Goal: Navigation & Orientation: Find specific page/section

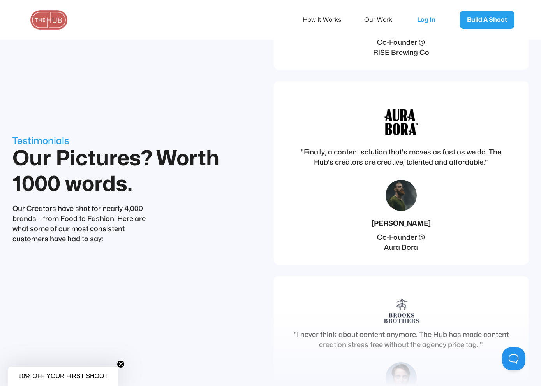
scroll to position [2762, 0]
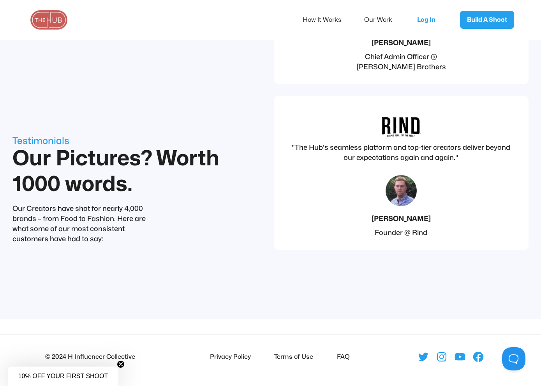
click at [345, 358] on li "FAQ" at bounding box center [342, 357] width 16 height 10
click at [442, 356] on icon at bounding box center [441, 357] width 12 height 12
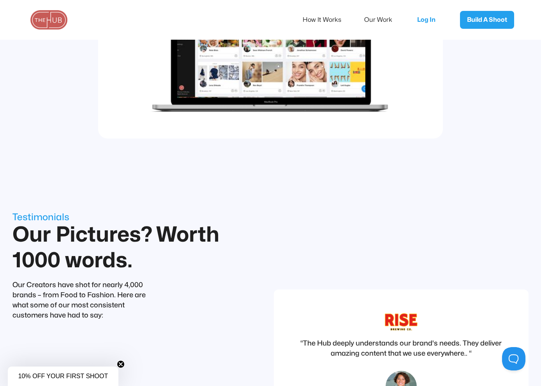
scroll to position [1653, 0]
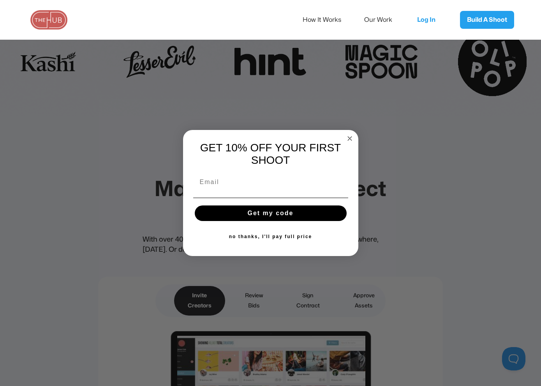
click at [332, 88] on div "Close dialog GET 10% OFF YOUR FIRST SHOOT Get my code no thanks, I'll pay full …" at bounding box center [270, 193] width 541 height 386
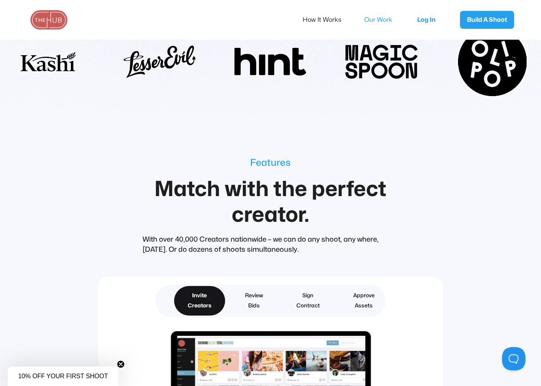
click at [380, 20] on link "Our Work" at bounding box center [383, 20] width 39 height 16
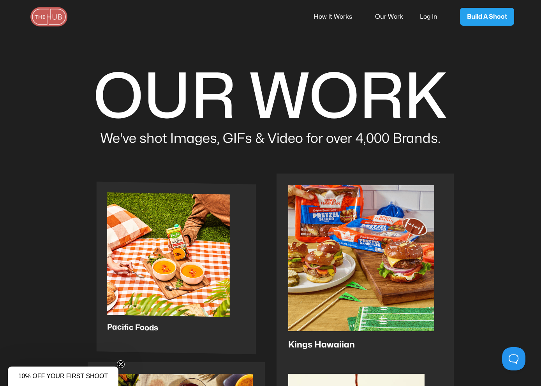
click at [160, 288] on div at bounding box center [168, 254] width 123 height 125
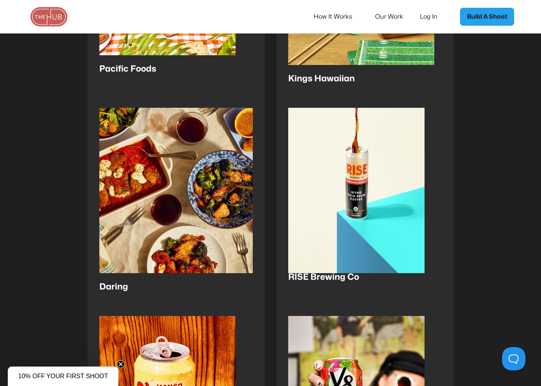
scroll to position [283, 0]
